Goal: Transaction & Acquisition: Purchase product/service

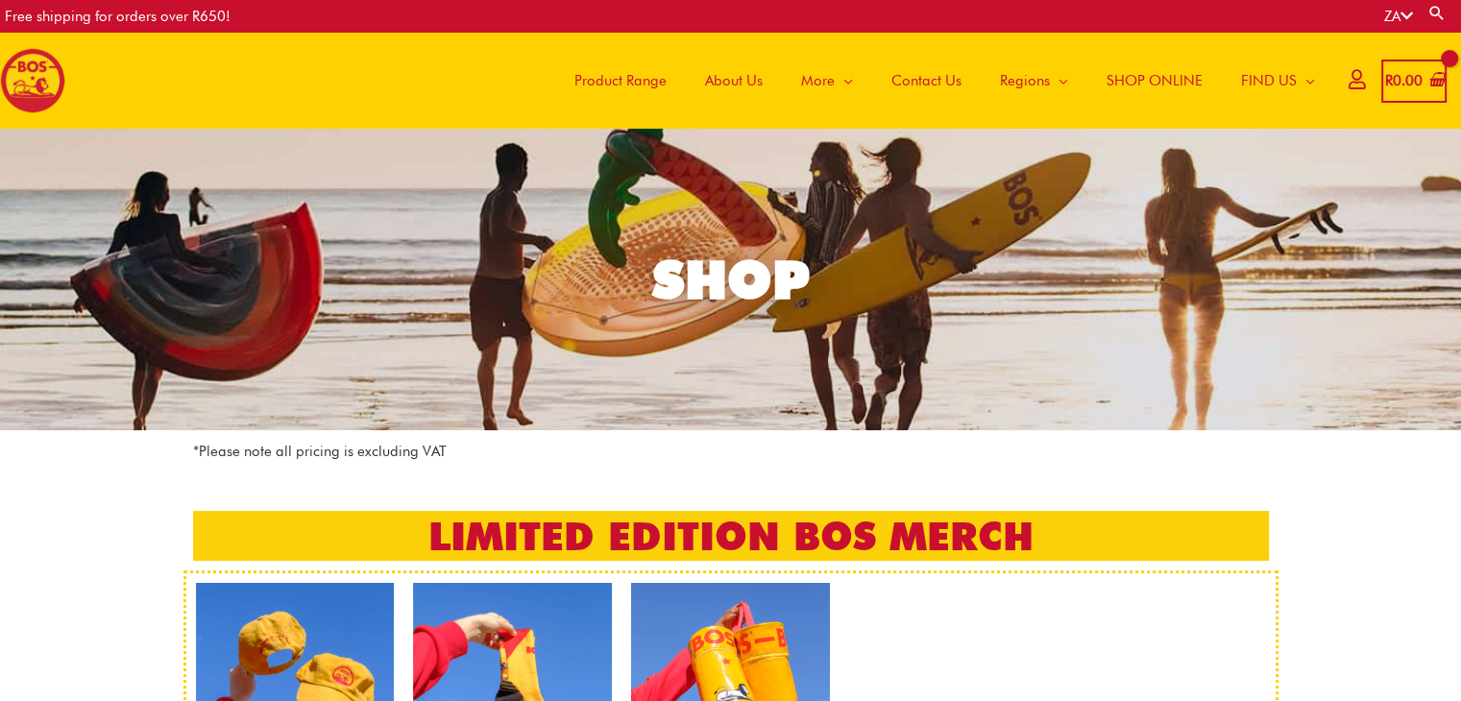
click at [619, 82] on span "Product Range" at bounding box center [620, 81] width 92 height 58
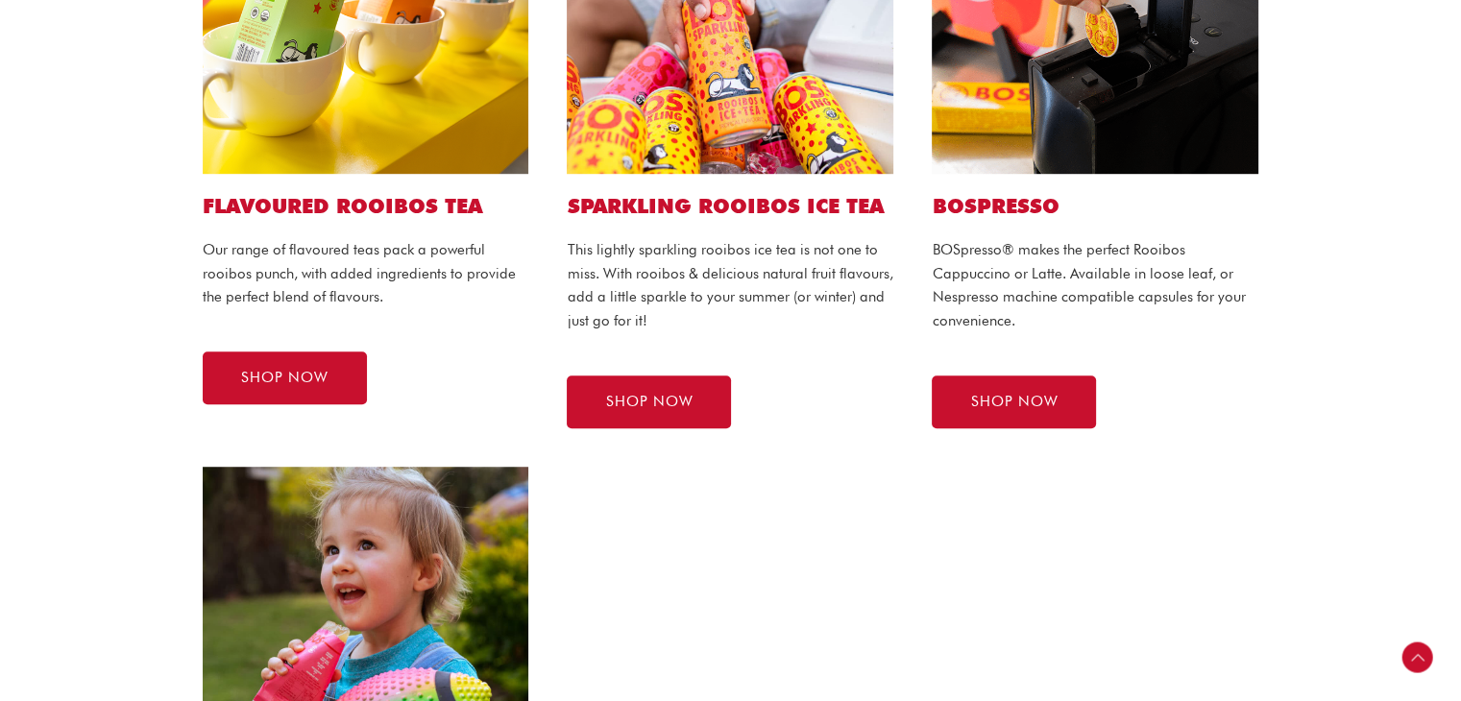
scroll to position [1056, 0]
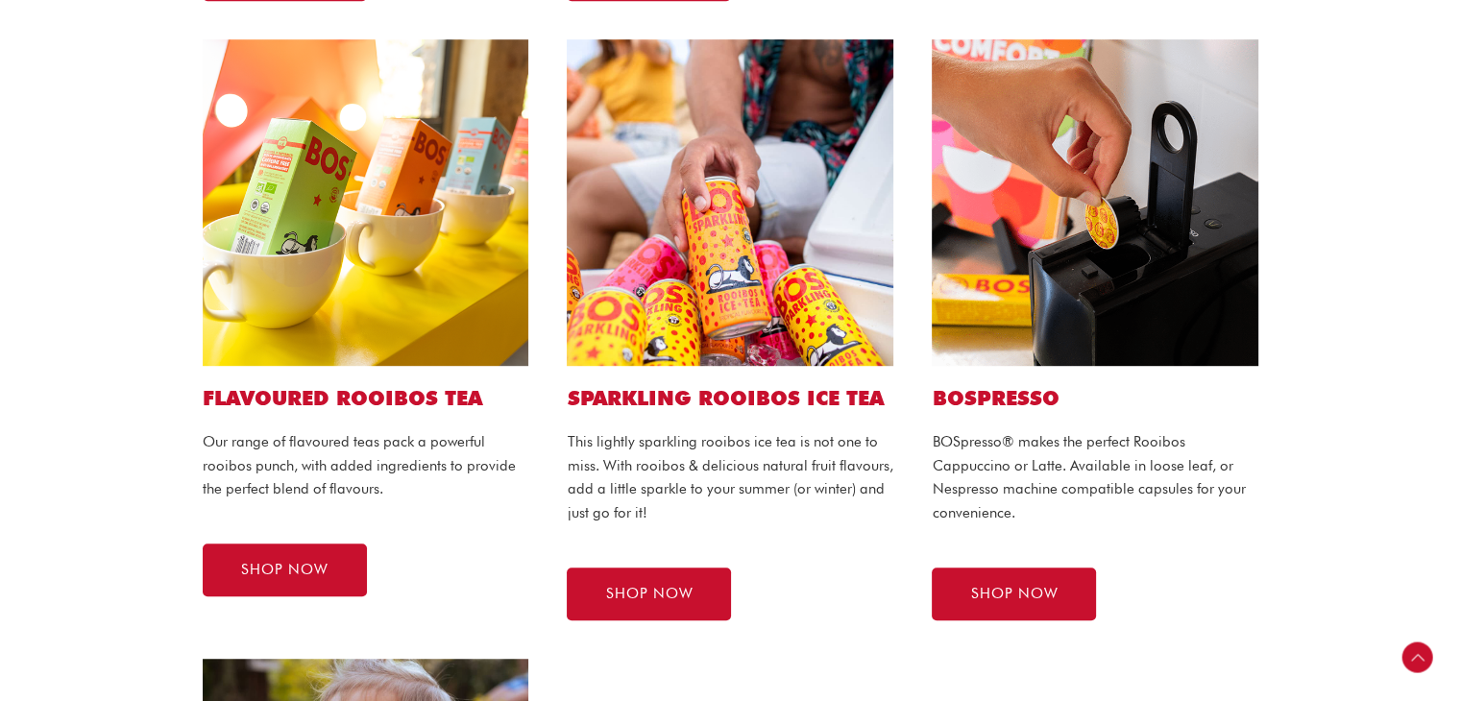
click at [1211, 263] on img at bounding box center [1095, 202] width 327 height 327
click at [1012, 594] on span "SHOP NOW" at bounding box center [1013, 594] width 87 height 14
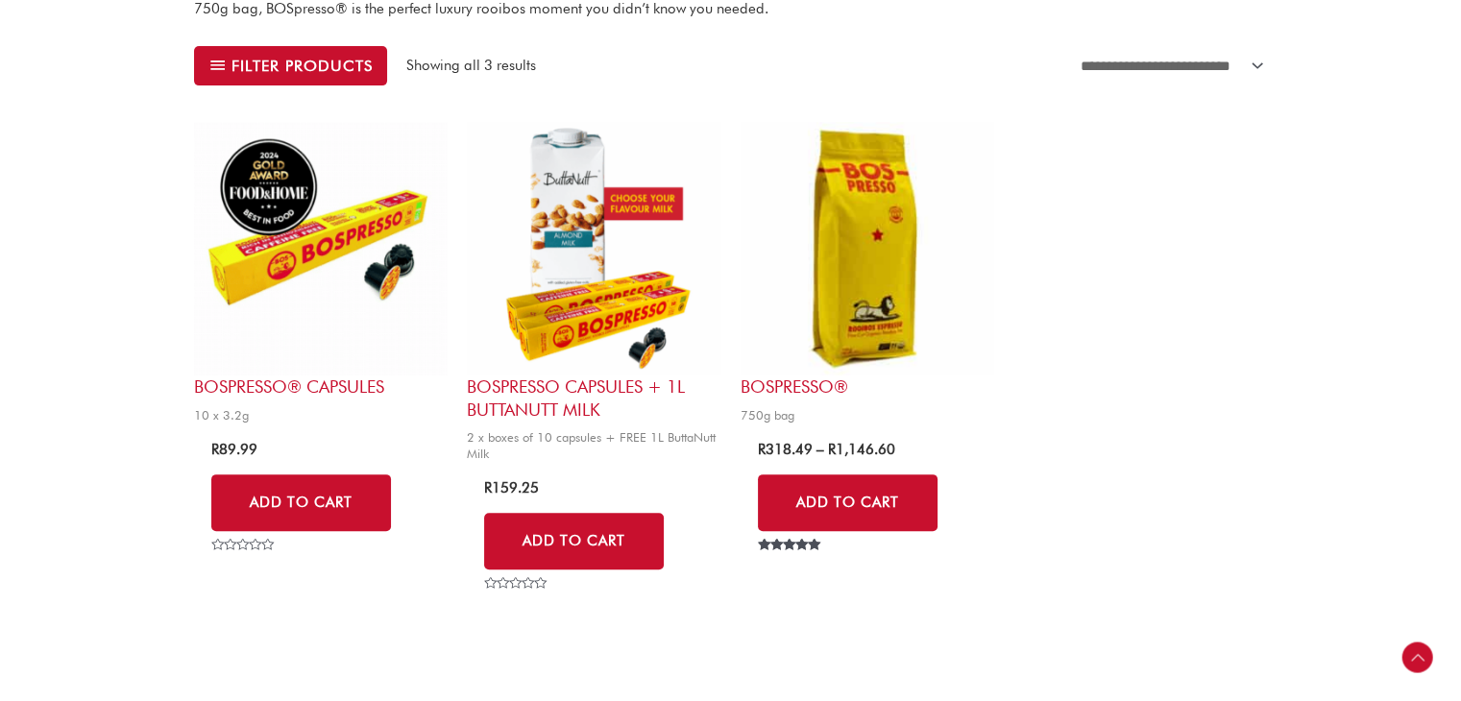
scroll to position [672, 0]
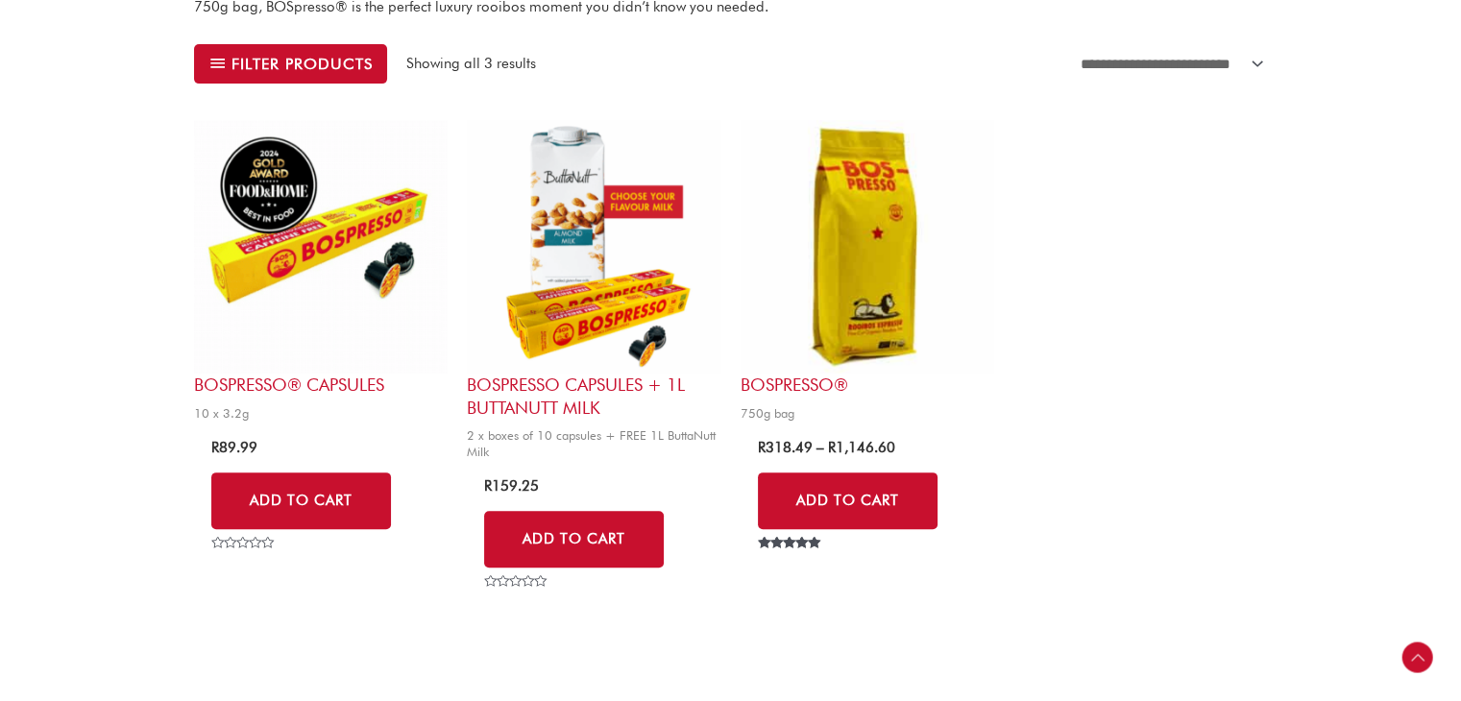
click at [357, 316] on img at bounding box center [321, 247] width 254 height 254
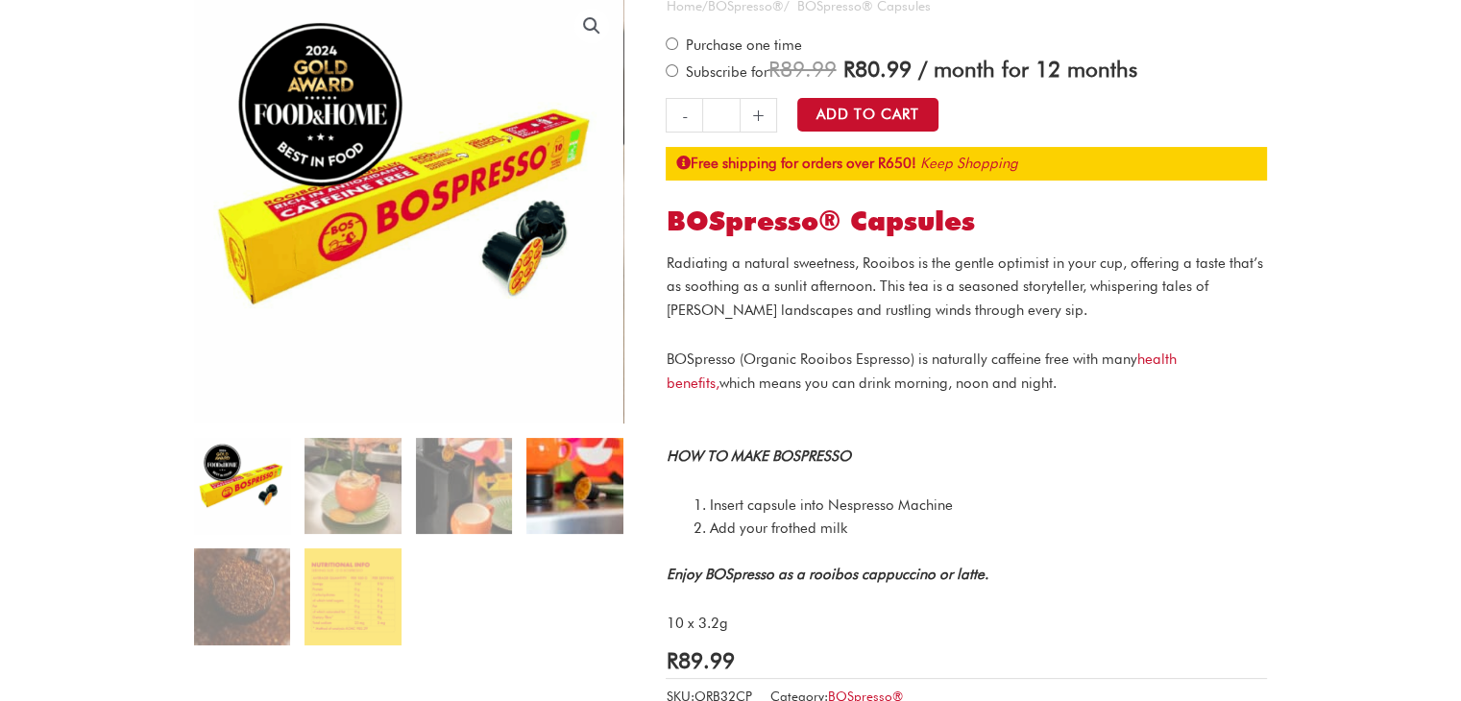
click at [597, 496] on img at bounding box center [574, 486] width 96 height 96
